Goal: Transaction & Acquisition: Purchase product/service

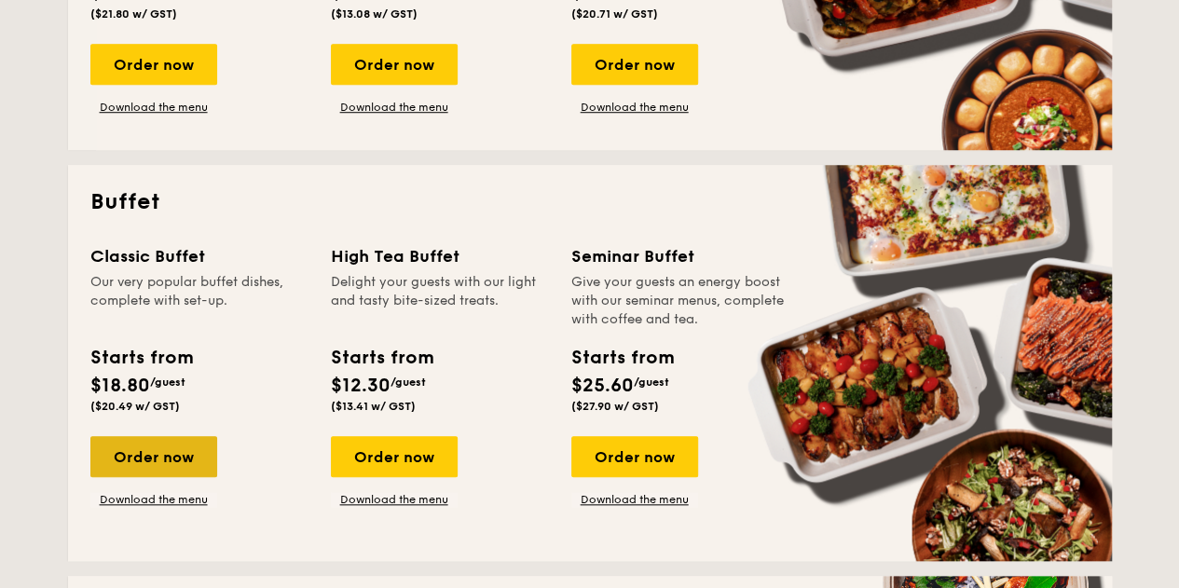
scroll to position [683, 0]
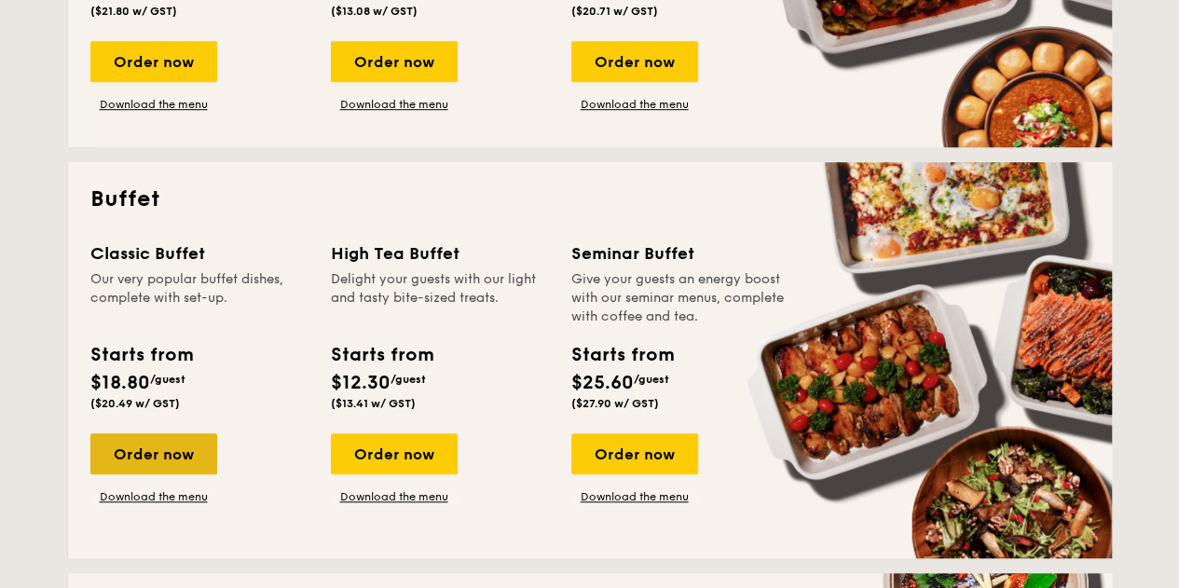
click at [147, 455] on div "Order now" at bounding box center [153, 453] width 127 height 41
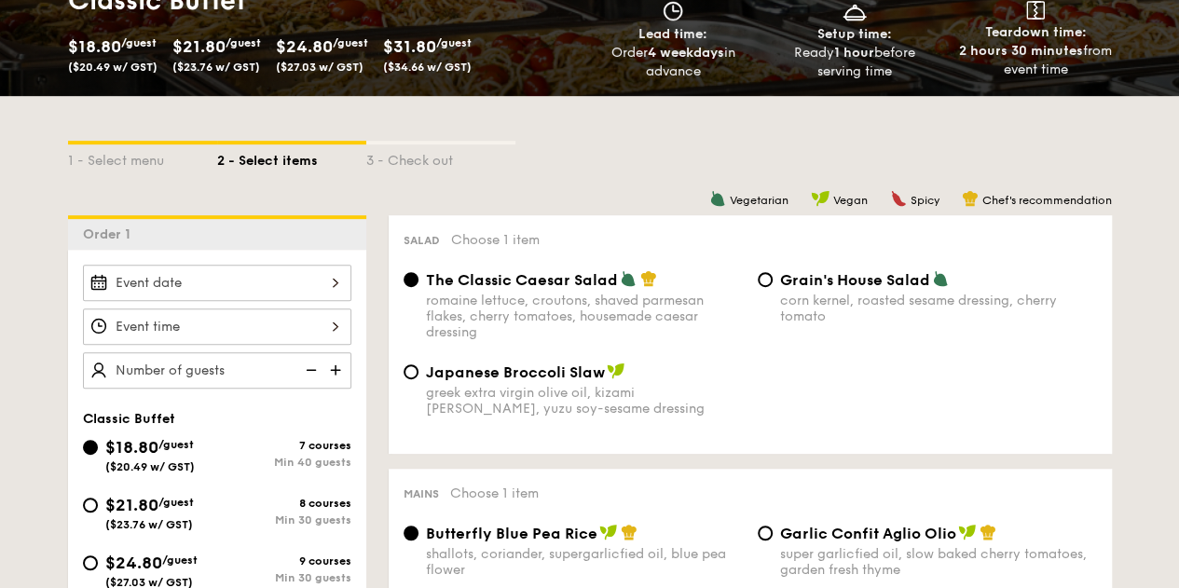
scroll to position [497, 0]
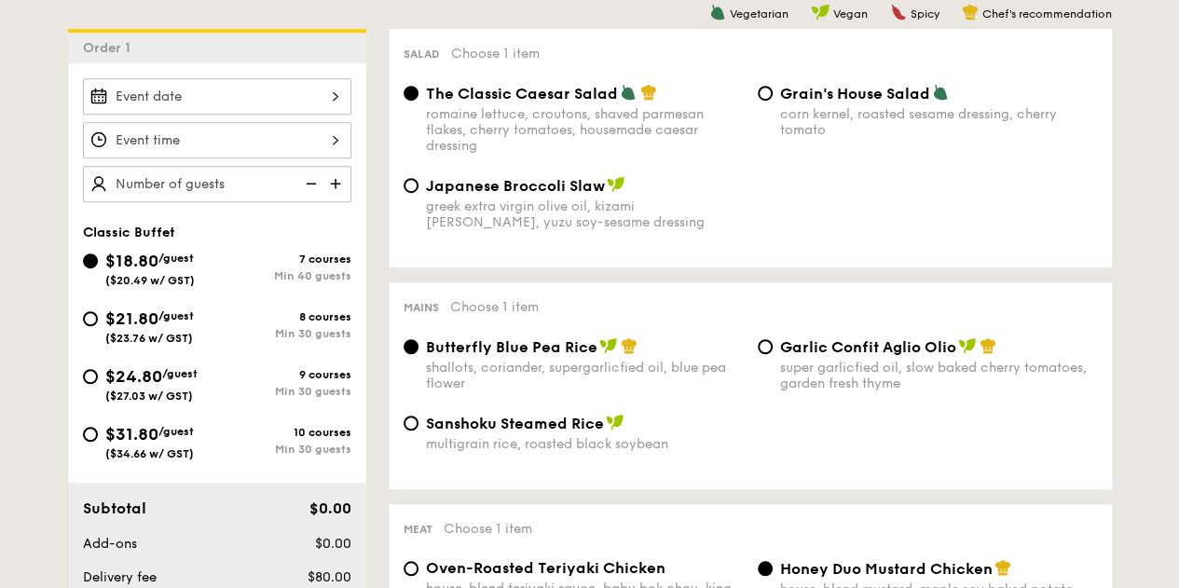
click at [102, 321] on div "$21.80 /guest ($23.76 w/ GST)" at bounding box center [150, 325] width 134 height 39
click at [98, 321] on input "$21.80 /guest ($23.76 w/ GST) 8 courses Min 30 guests" at bounding box center [90, 318] width 15 height 15
radio input "true"
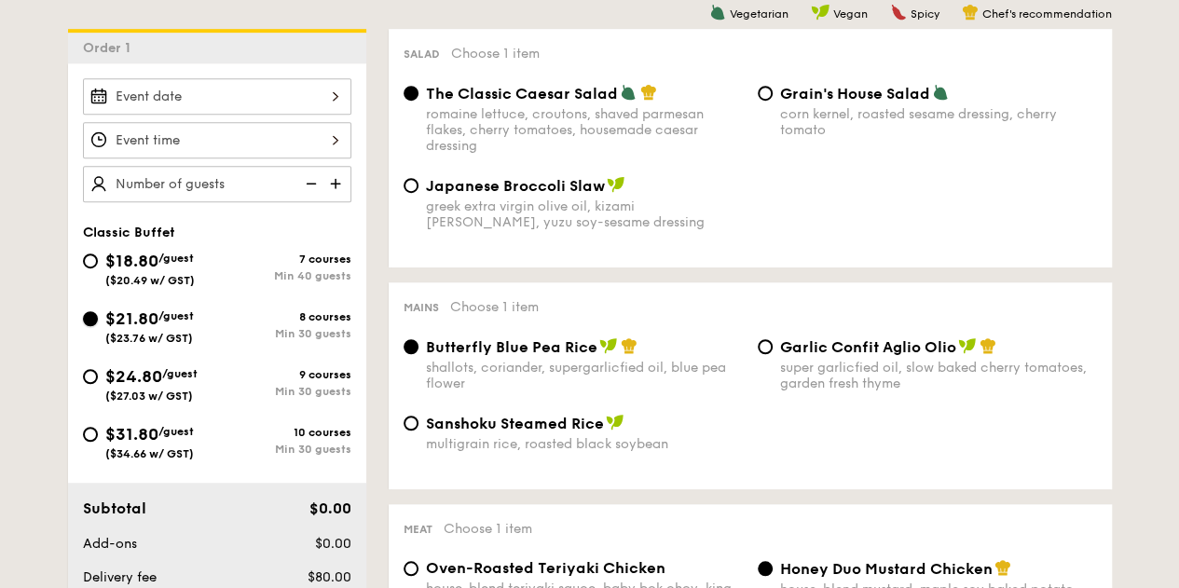
radio input "true"
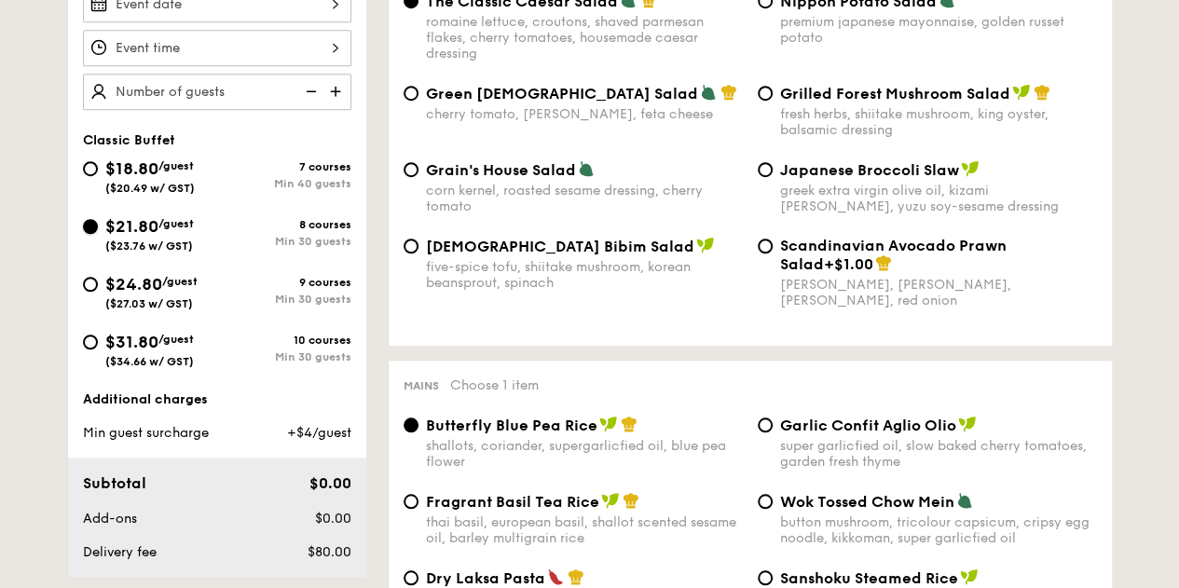
scroll to position [683, 0]
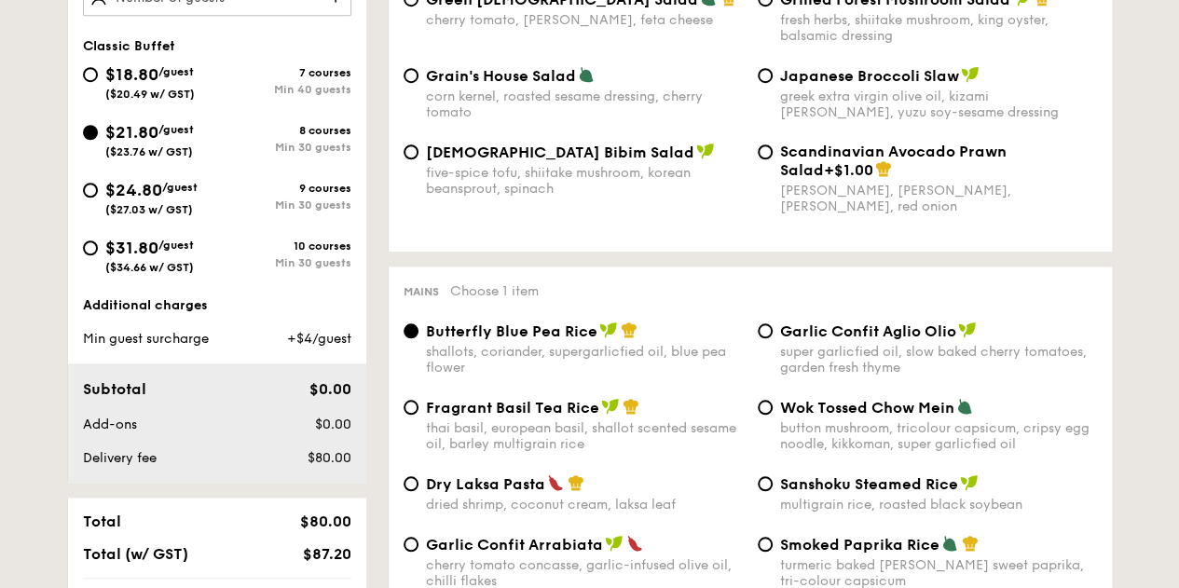
drag, startPoint x: 278, startPoint y: 346, endPoint x: 349, endPoint y: 339, distance: 71.1
click at [349, 339] on div "+$4/guest" at bounding box center [302, 339] width 114 height 19
click at [349, 339] on span "+$4/guest" at bounding box center [318, 339] width 64 height 16
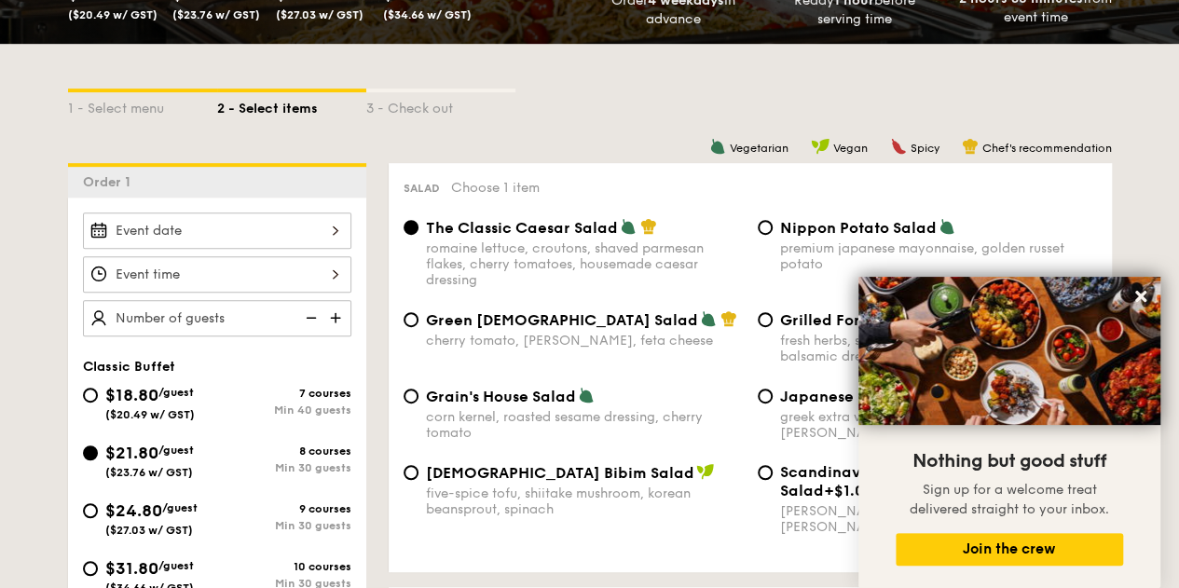
scroll to position [281, 0]
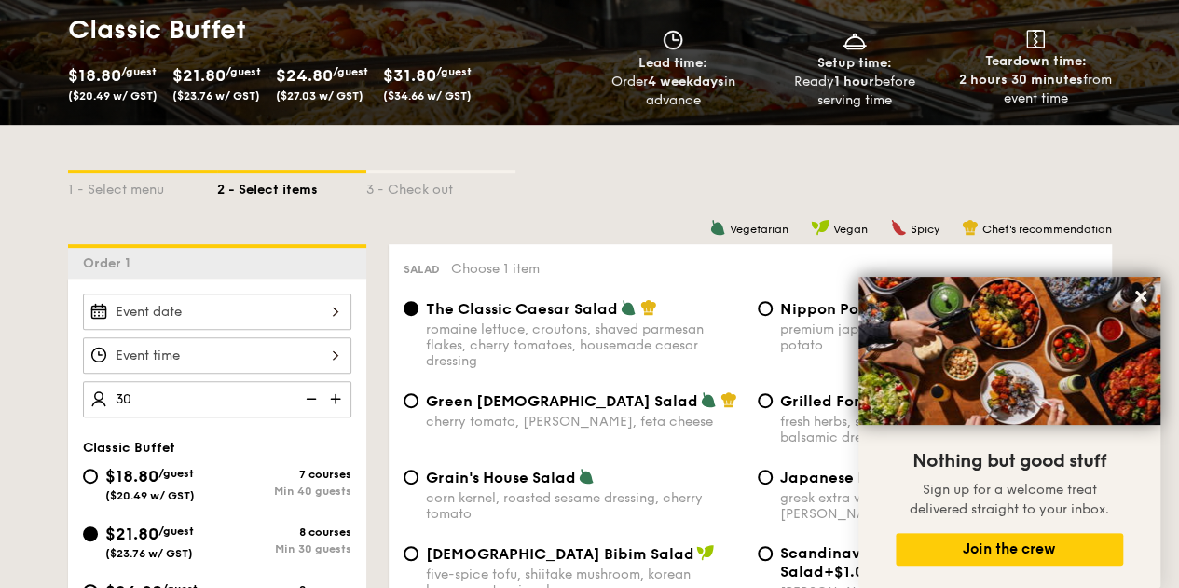
click at [179, 313] on div at bounding box center [217, 312] width 268 height 36
type input "30 guests"
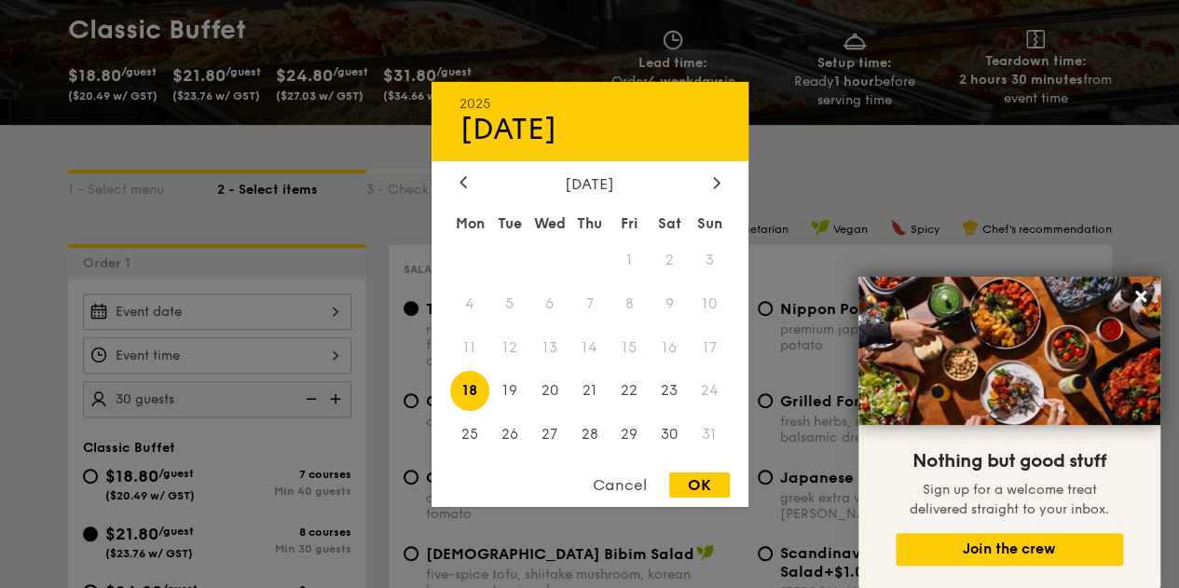
click at [277, 247] on div at bounding box center [589, 294] width 1179 height 588
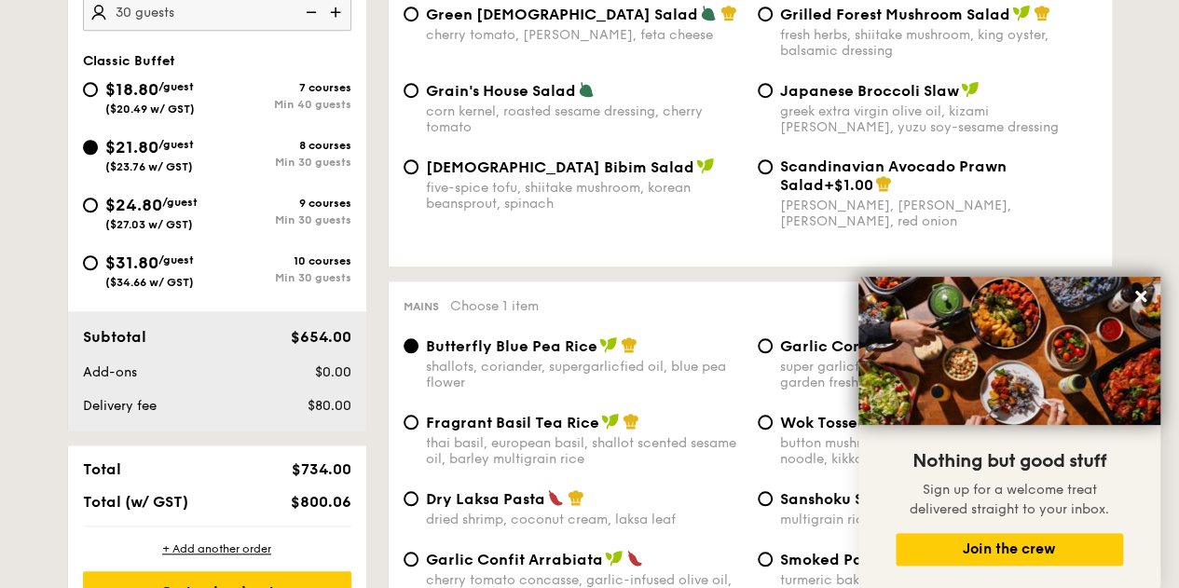
scroll to position [654, 0]
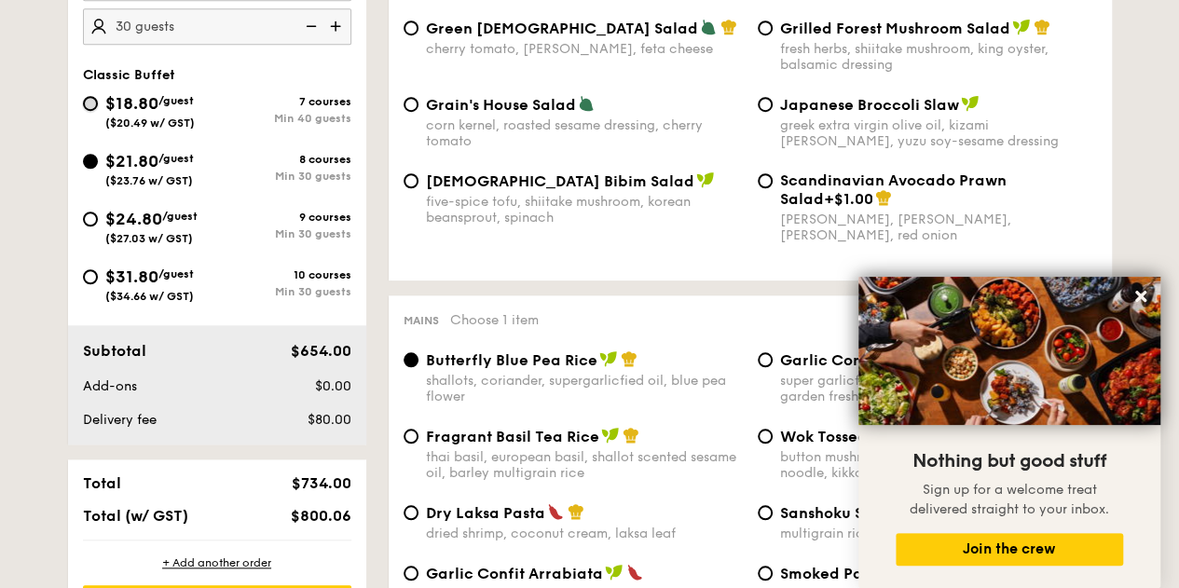
click at [94, 105] on input "$18.80 /guest ($20.49 w/ GST) 7 courses Min 40 guests" at bounding box center [90, 103] width 15 height 15
radio input "true"
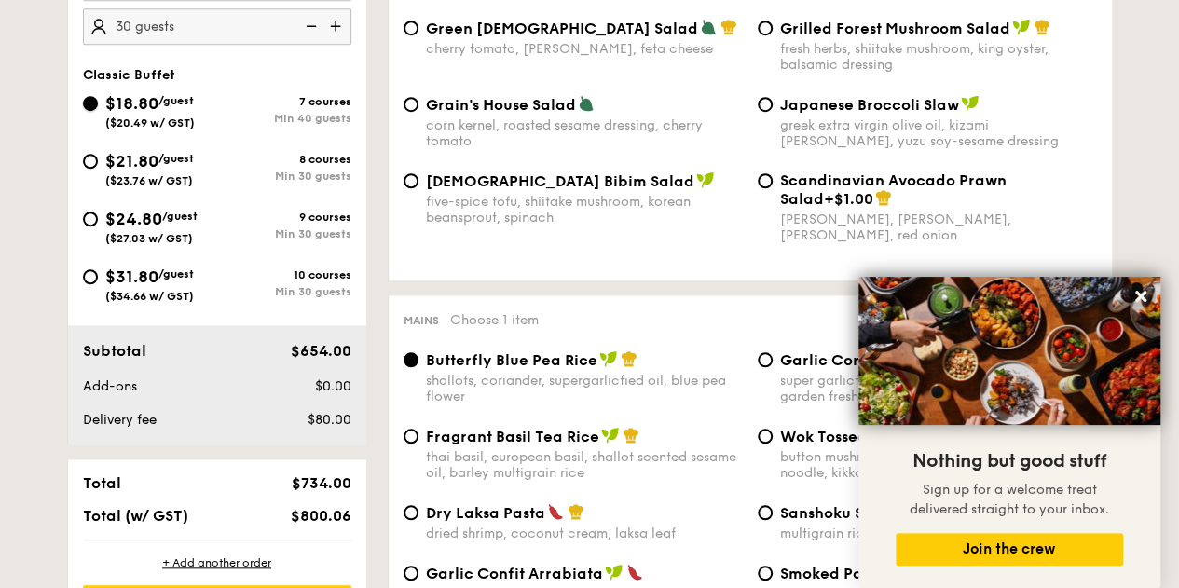
radio input "true"
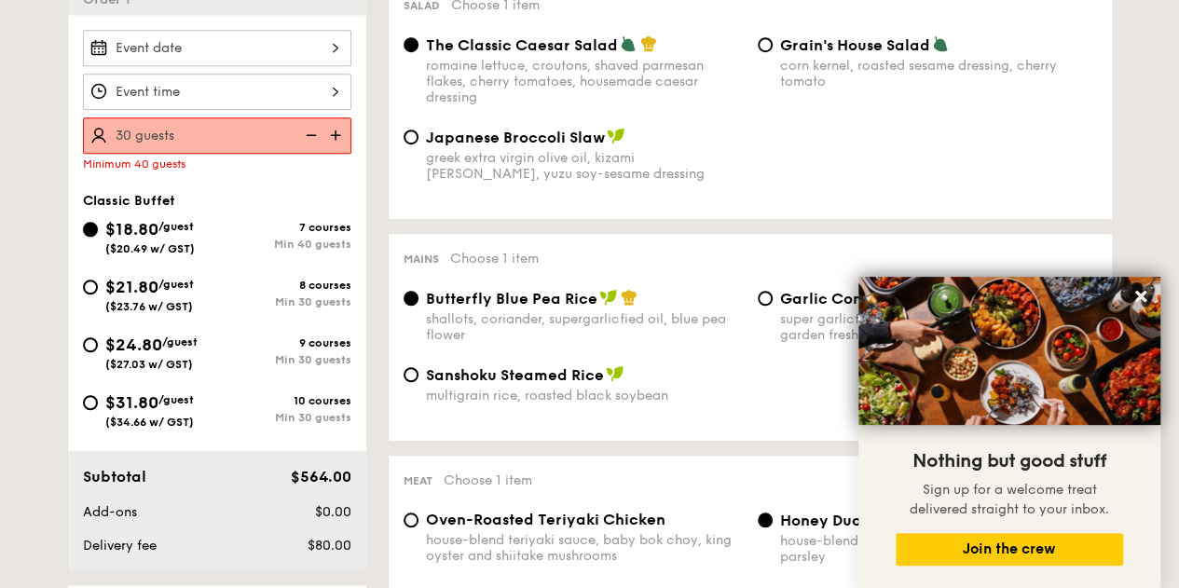
scroll to position [529, 0]
